Goal: Transaction & Acquisition: Subscribe to service/newsletter

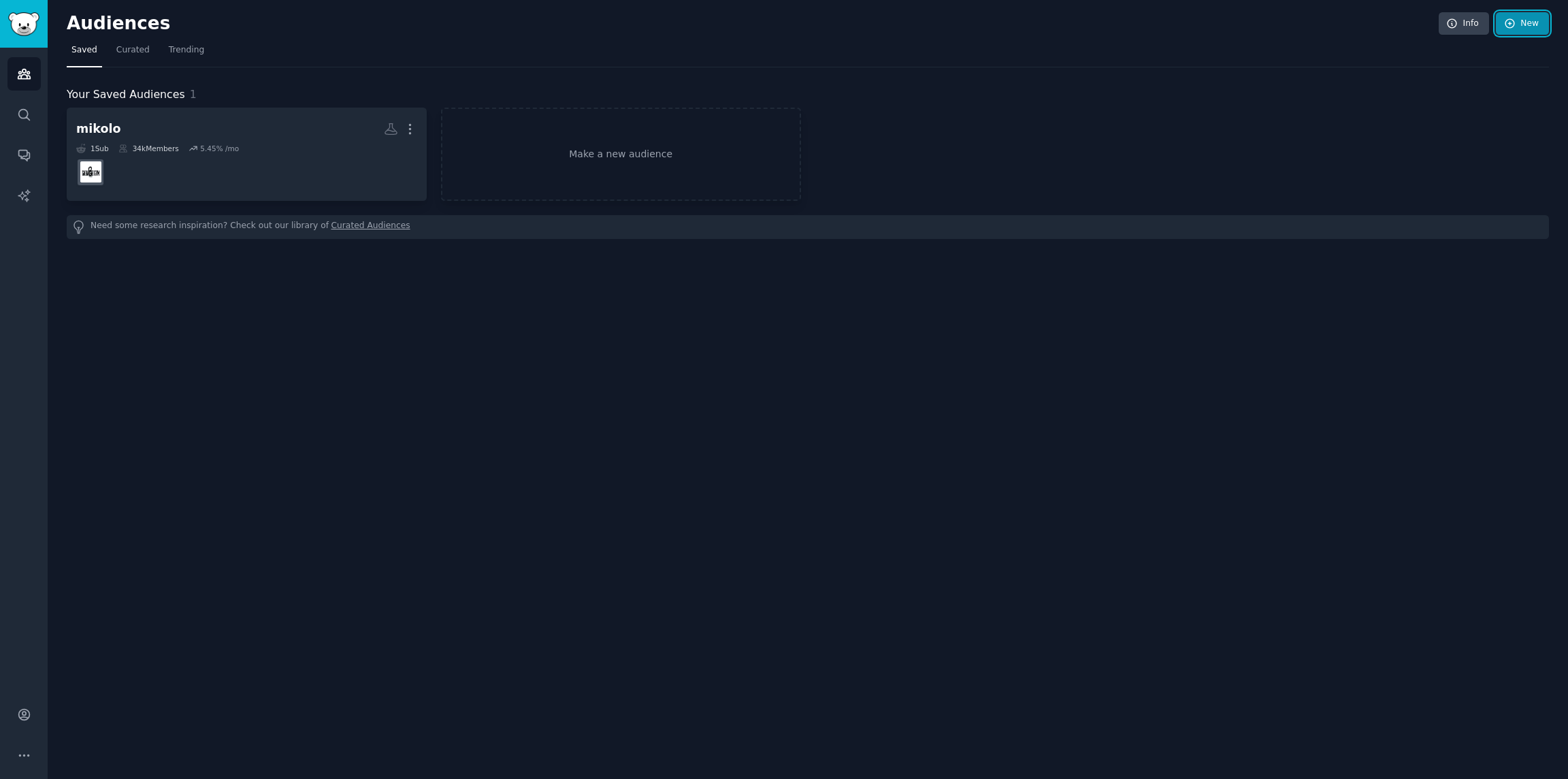
click at [1029, 31] on link "New" at bounding box center [1523, 24] width 53 height 23
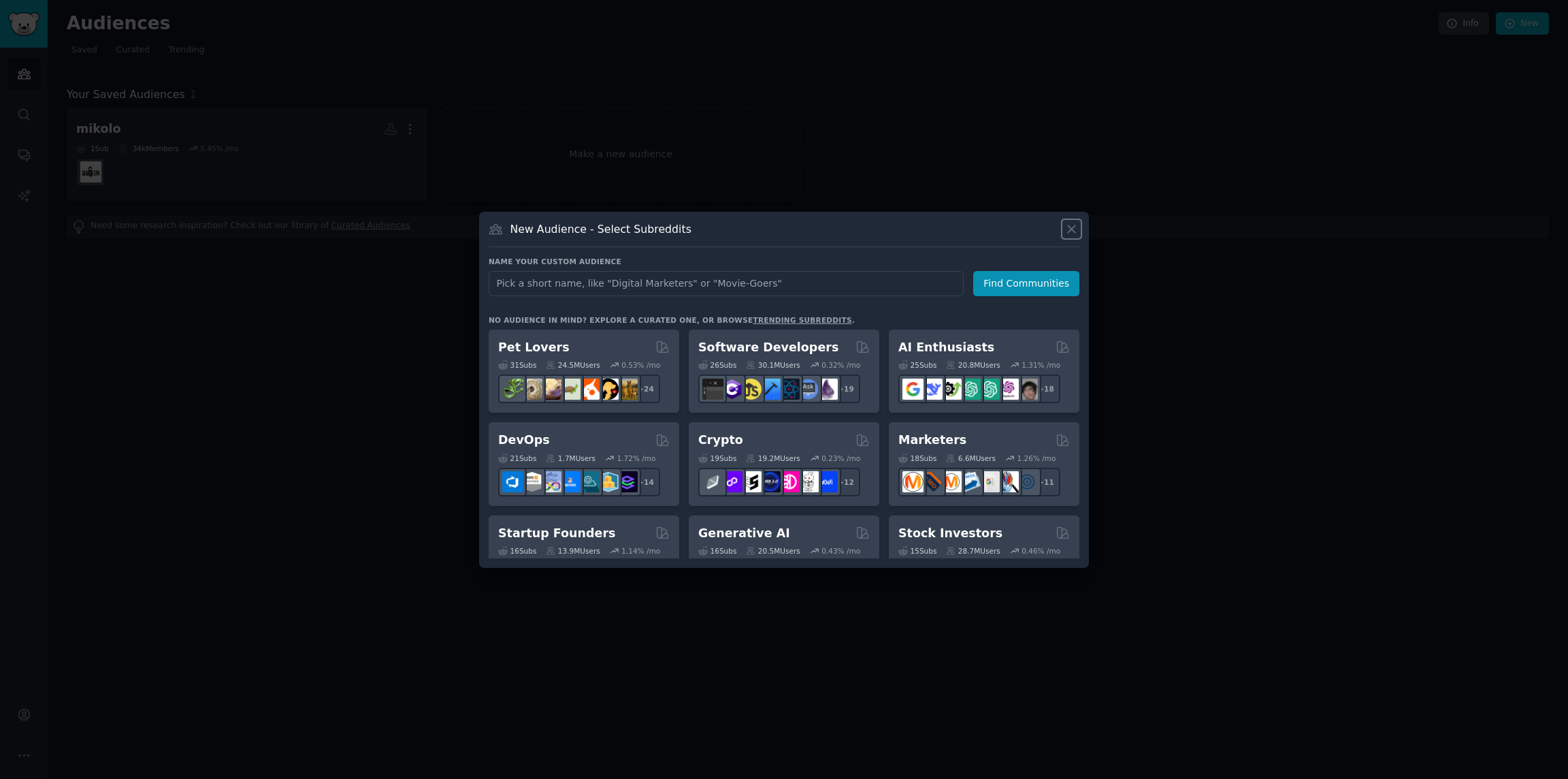
click at [1029, 231] on icon at bounding box center [1072, 229] width 14 height 14
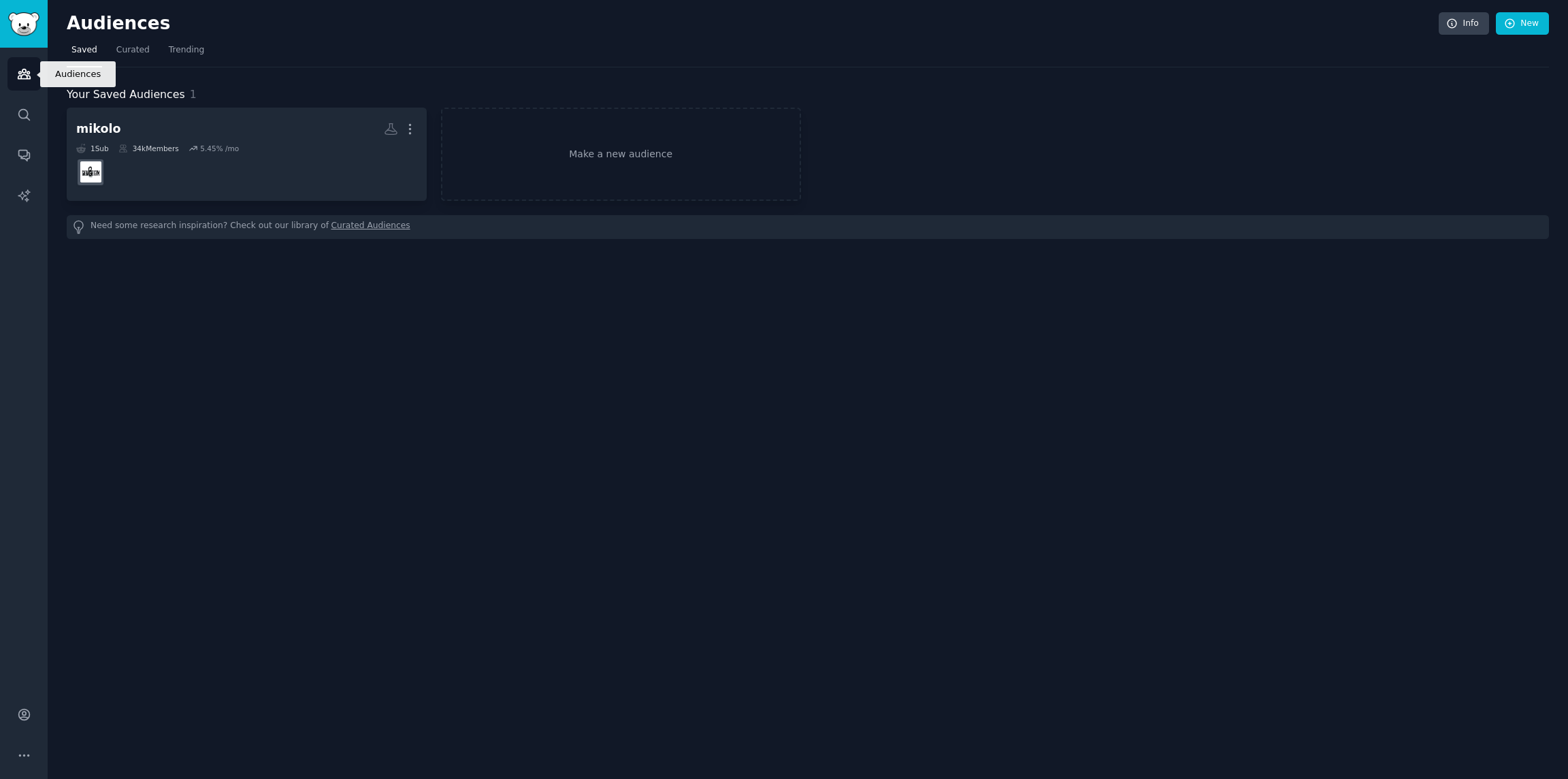
click at [19, 79] on icon "Sidebar" at bounding box center [24, 74] width 14 height 14
click at [30, 34] on img "Sidebar" at bounding box center [24, 24] width 32 height 24
click at [30, 500] on icon "Sidebar" at bounding box center [24, 714] width 14 height 14
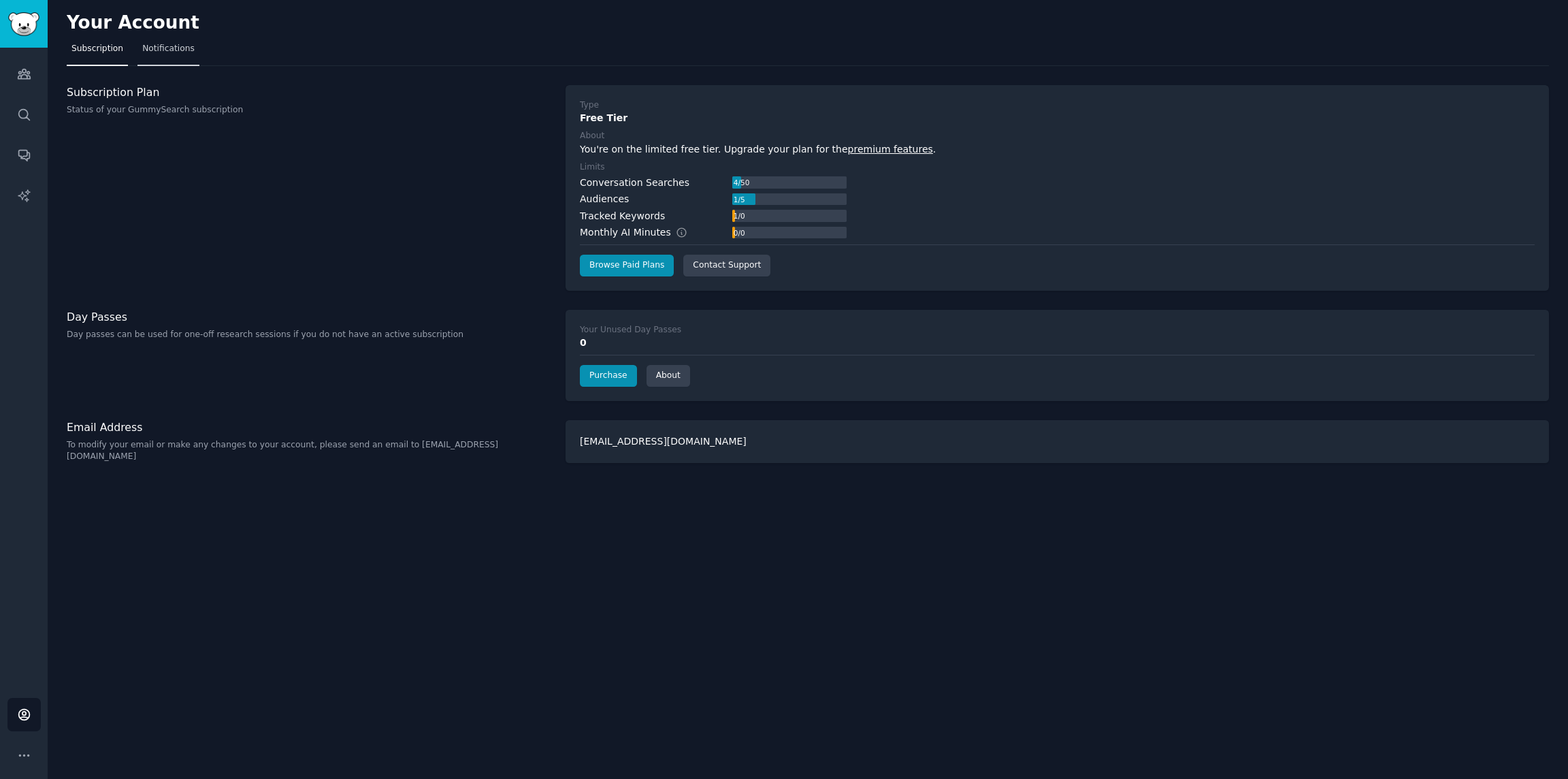
click at [177, 59] on link "Notifications" at bounding box center [169, 52] width 62 height 28
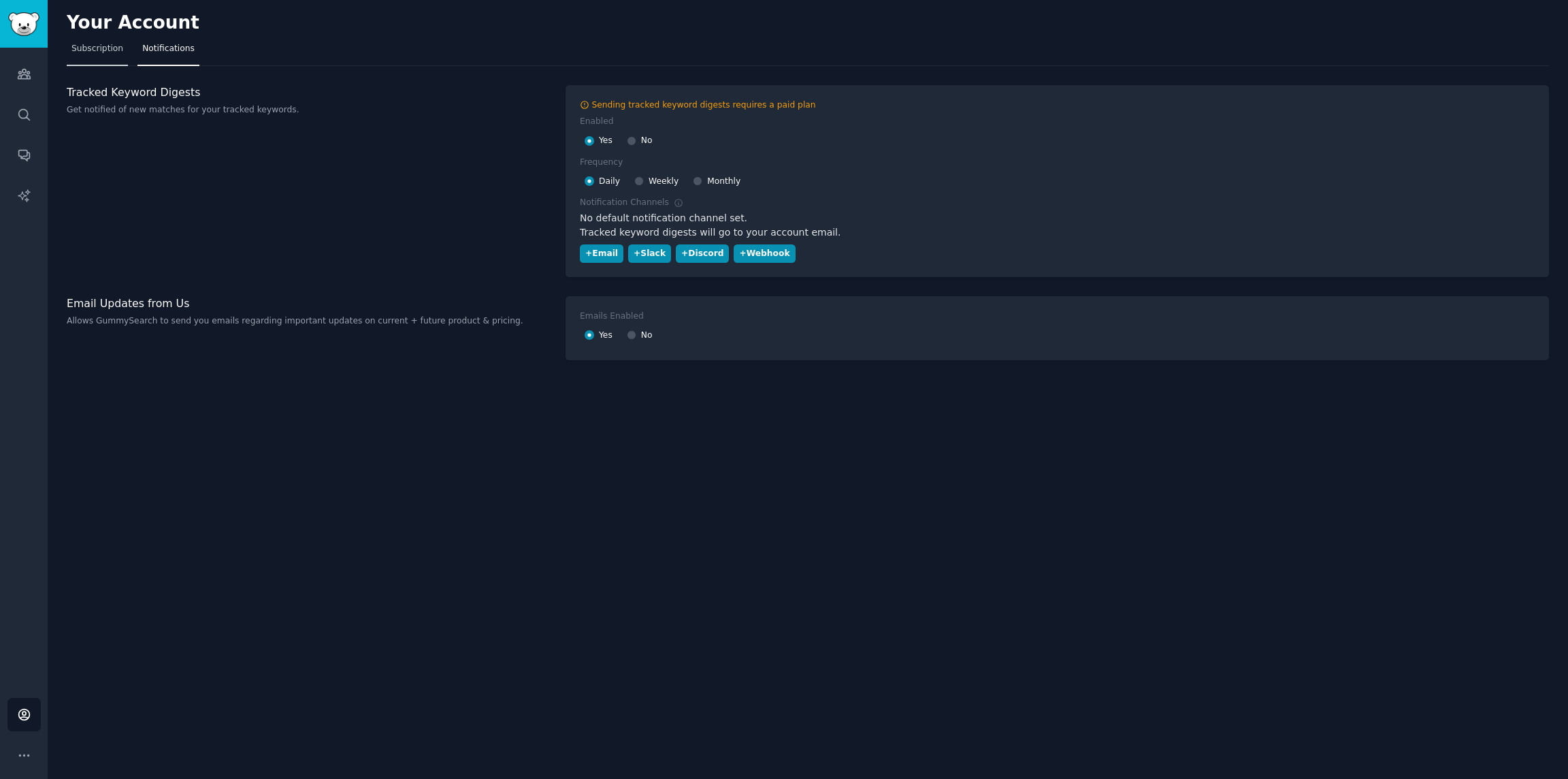
click at [111, 56] on link "Subscription" at bounding box center [97, 52] width 61 height 28
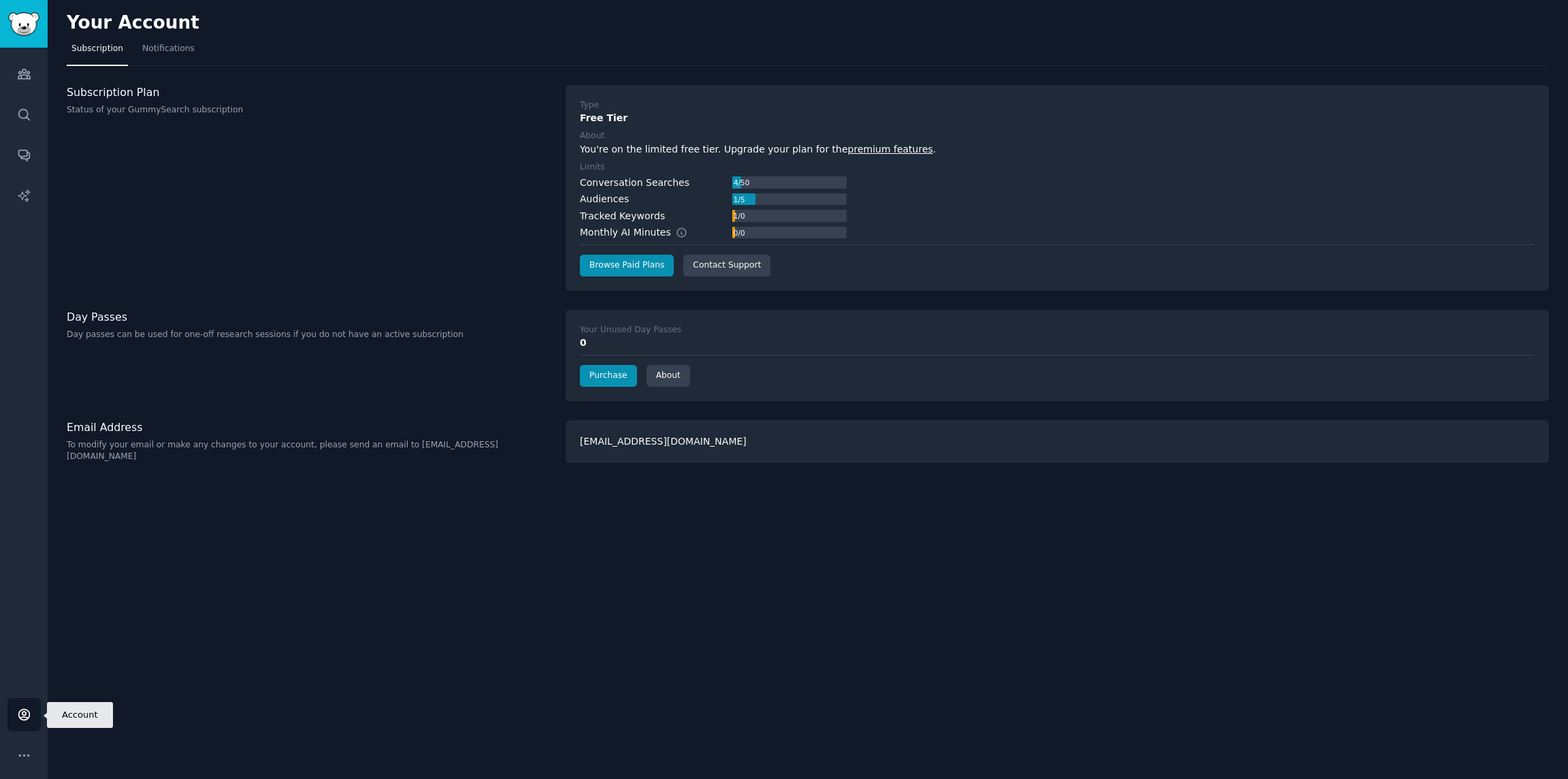
click at [22, 500] on link "Account" at bounding box center [24, 714] width 33 height 33
click at [687, 151] on div "You're on the limited free tier. Upgrade your plan for the premium features ." at bounding box center [1058, 149] width 955 height 14
copy div "free"
click at [974, 174] on div "Type Free Tier About You're on the limited free tier. Upgrade your plan for the…" at bounding box center [1058, 187] width 955 height 177
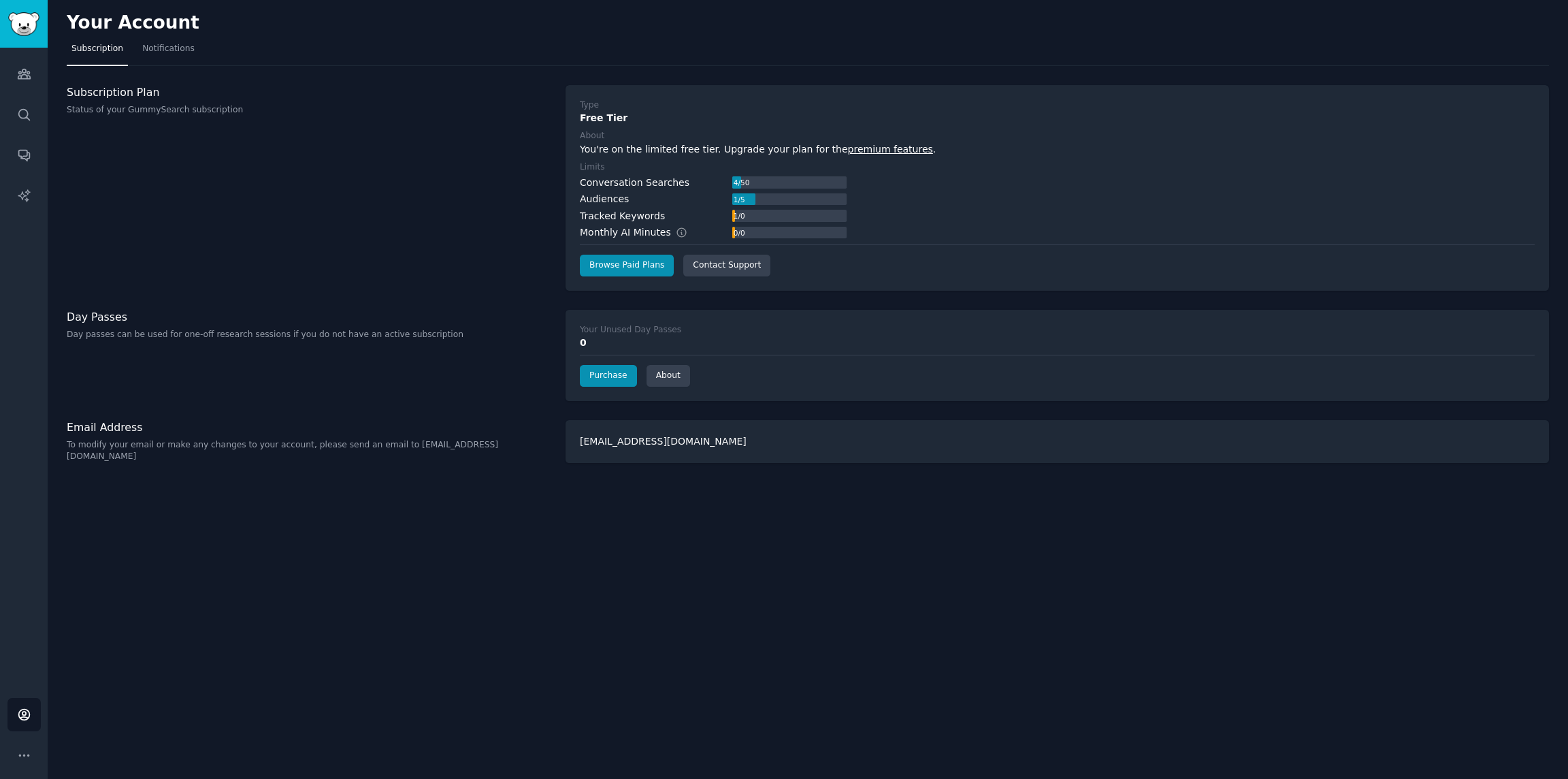
click at [897, 153] on link "premium features" at bounding box center [890, 149] width 85 height 11
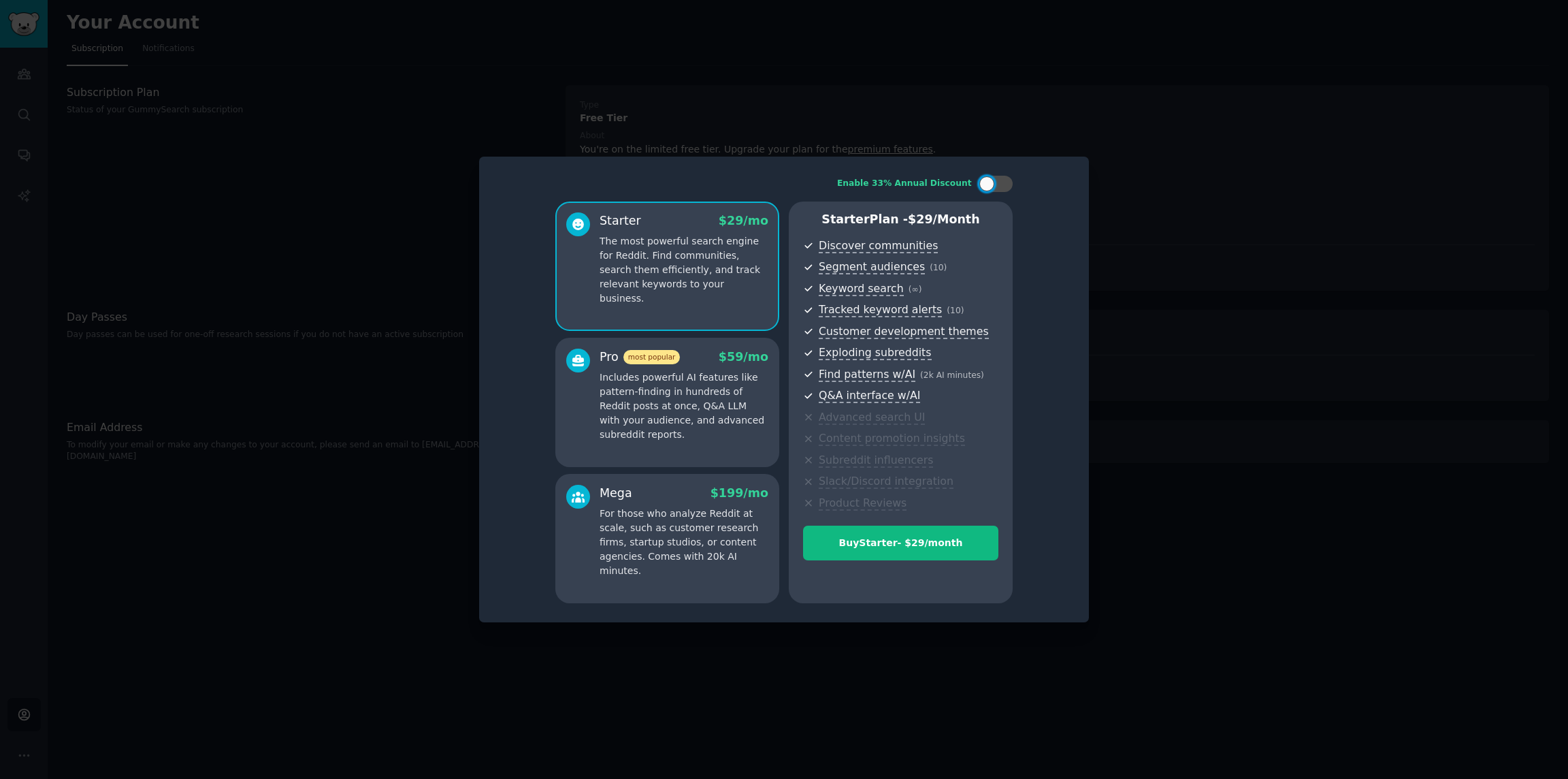
click at [693, 412] on p "Includes powerful AI features like pattern-finding in hundreds of Reddit posts …" at bounding box center [683, 406] width 169 height 72
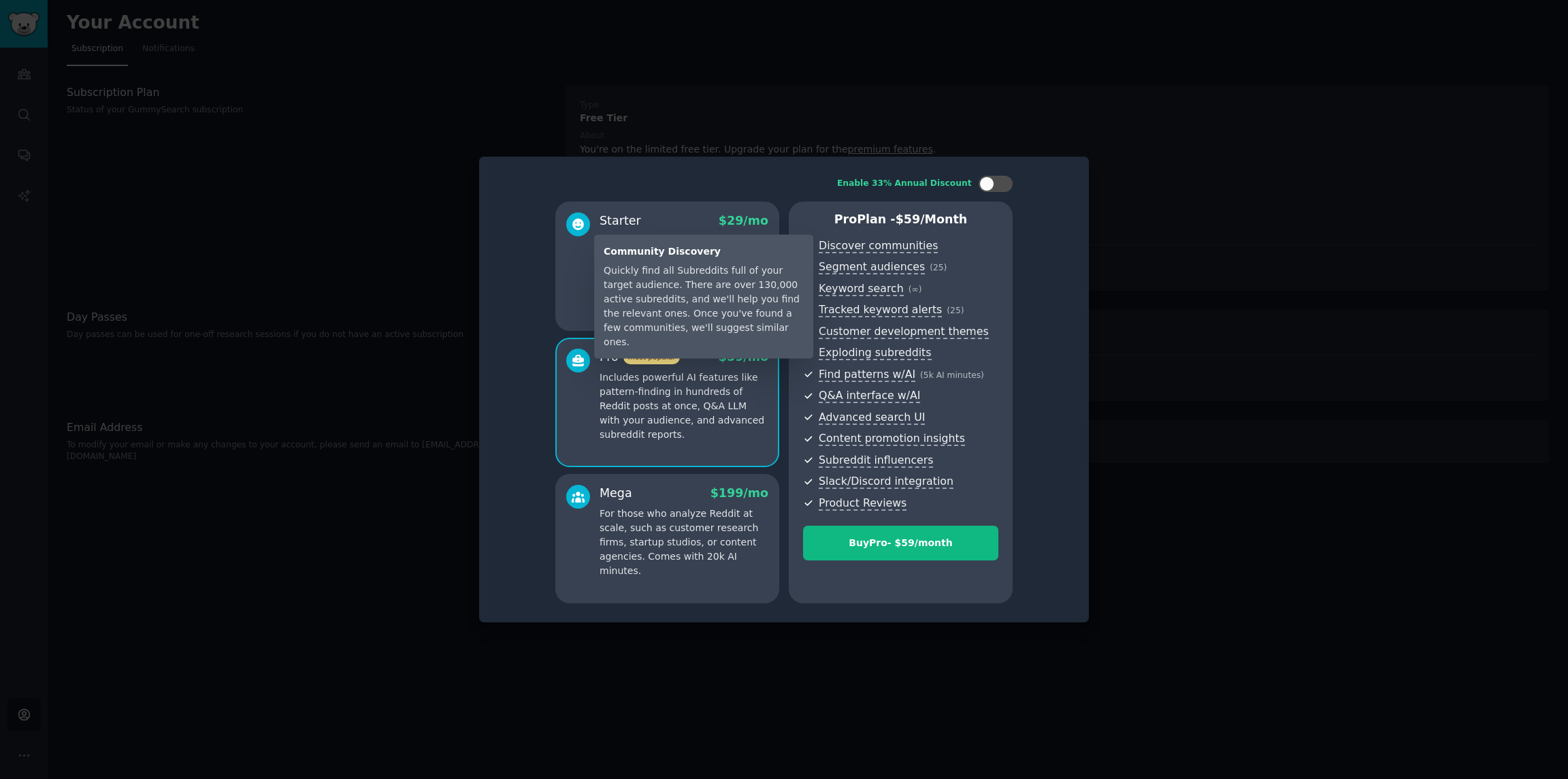
click at [737, 282] on div "Quickly find all Subreddits full of your target audience. There are over 130,00…" at bounding box center [704, 306] width 200 height 85
copy div "Quickly find all Subreddits full of your target audience. There are over 130,00…"
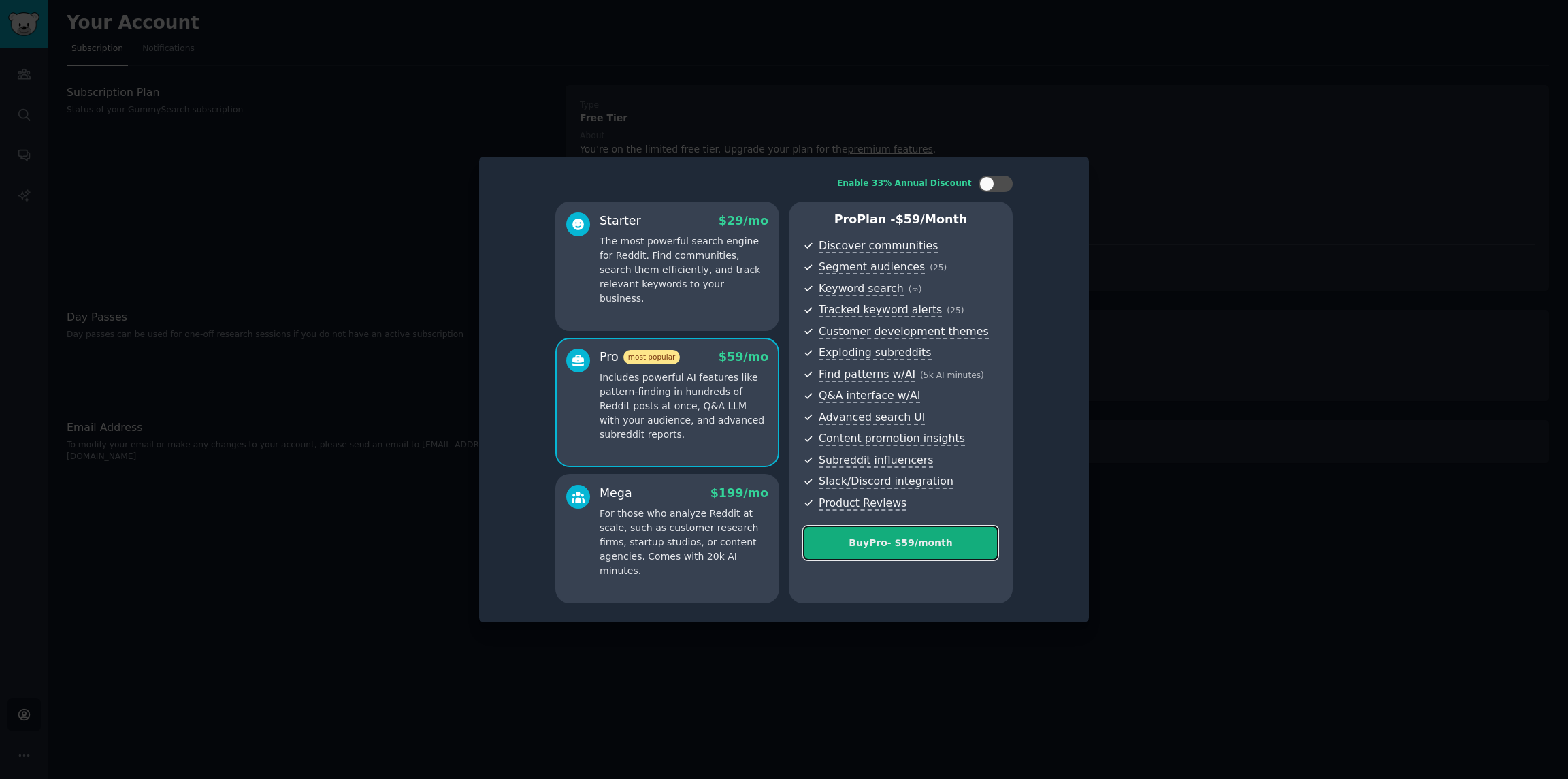
click at [935, 500] on button "Buy Pro - $ 59 /month" at bounding box center [901, 543] width 195 height 34
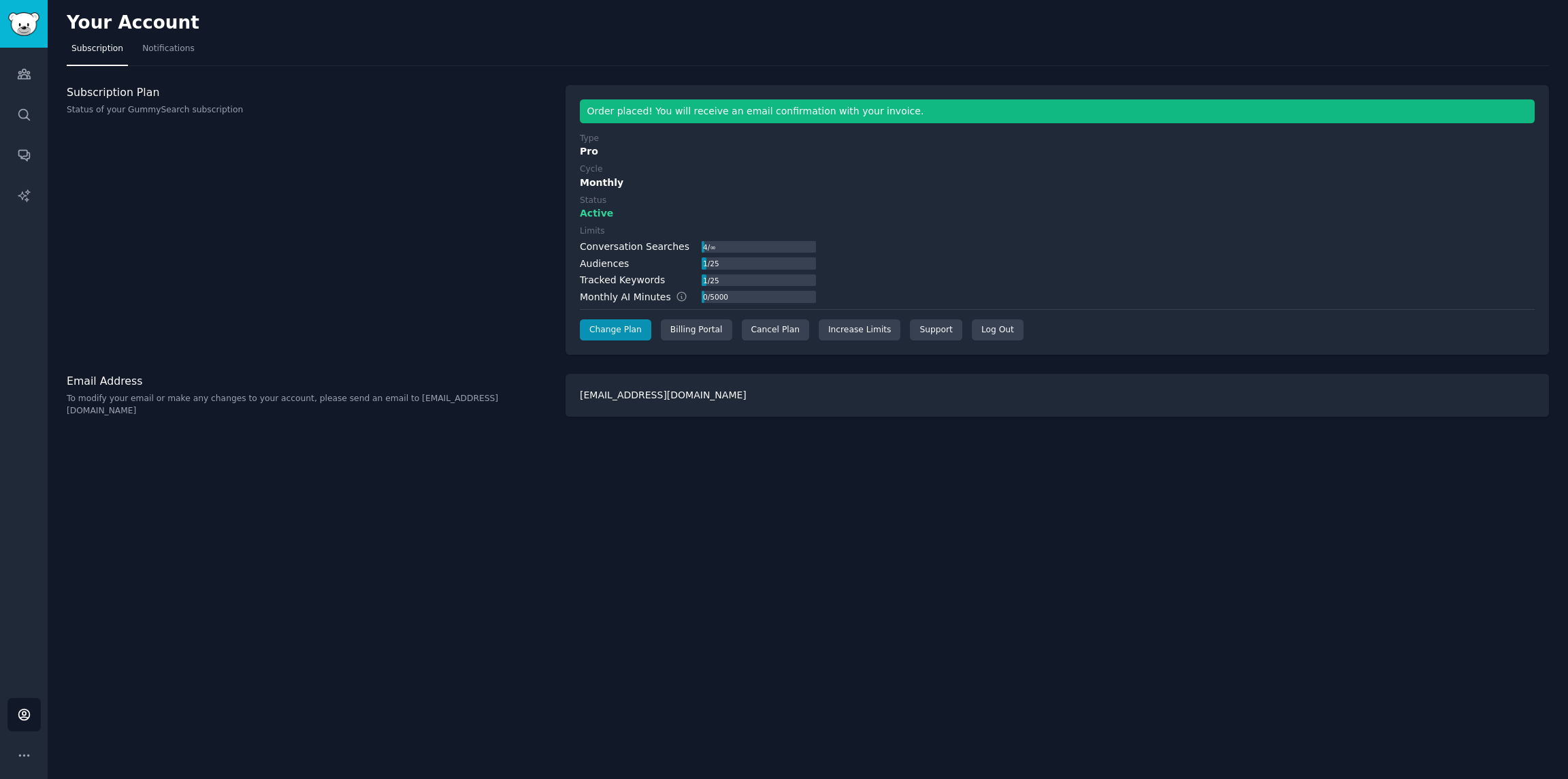
click at [400, 217] on div "Subscription Plan Status of your GummySearch subscription" at bounding box center [309, 220] width 485 height 270
click at [42, 118] on div "Audiences Search Conversations AI Reports" at bounding box center [24, 365] width 47 height 636
click at [33, 118] on link "Search" at bounding box center [24, 115] width 33 height 33
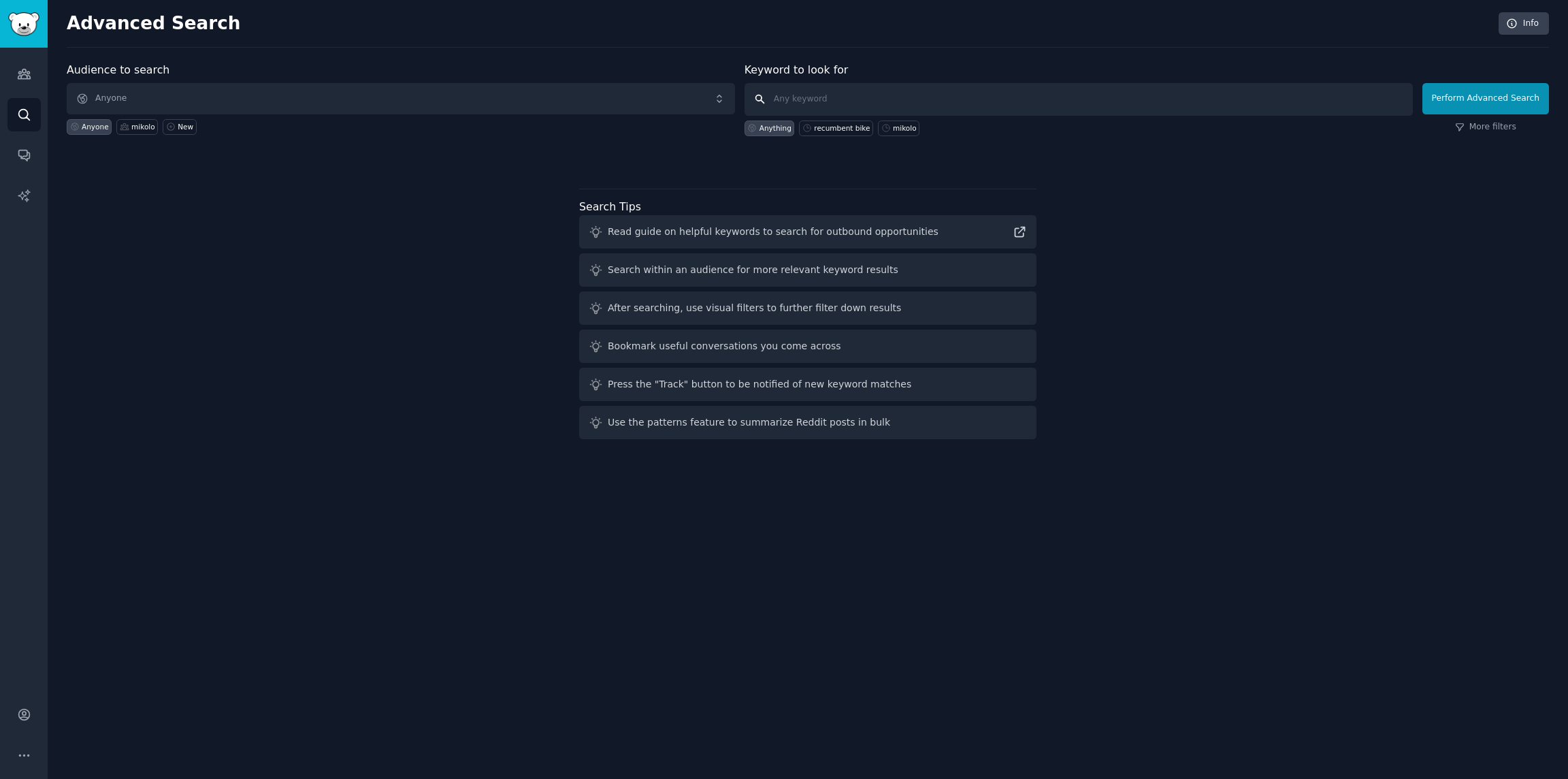
click at [832, 99] on input "text" at bounding box center [1078, 100] width 668 height 33
type input "recumbent bike"
click button "Perform Advanced Search" at bounding box center [1486, 99] width 126 height 32
